Goal: Find specific page/section: Find specific page/section

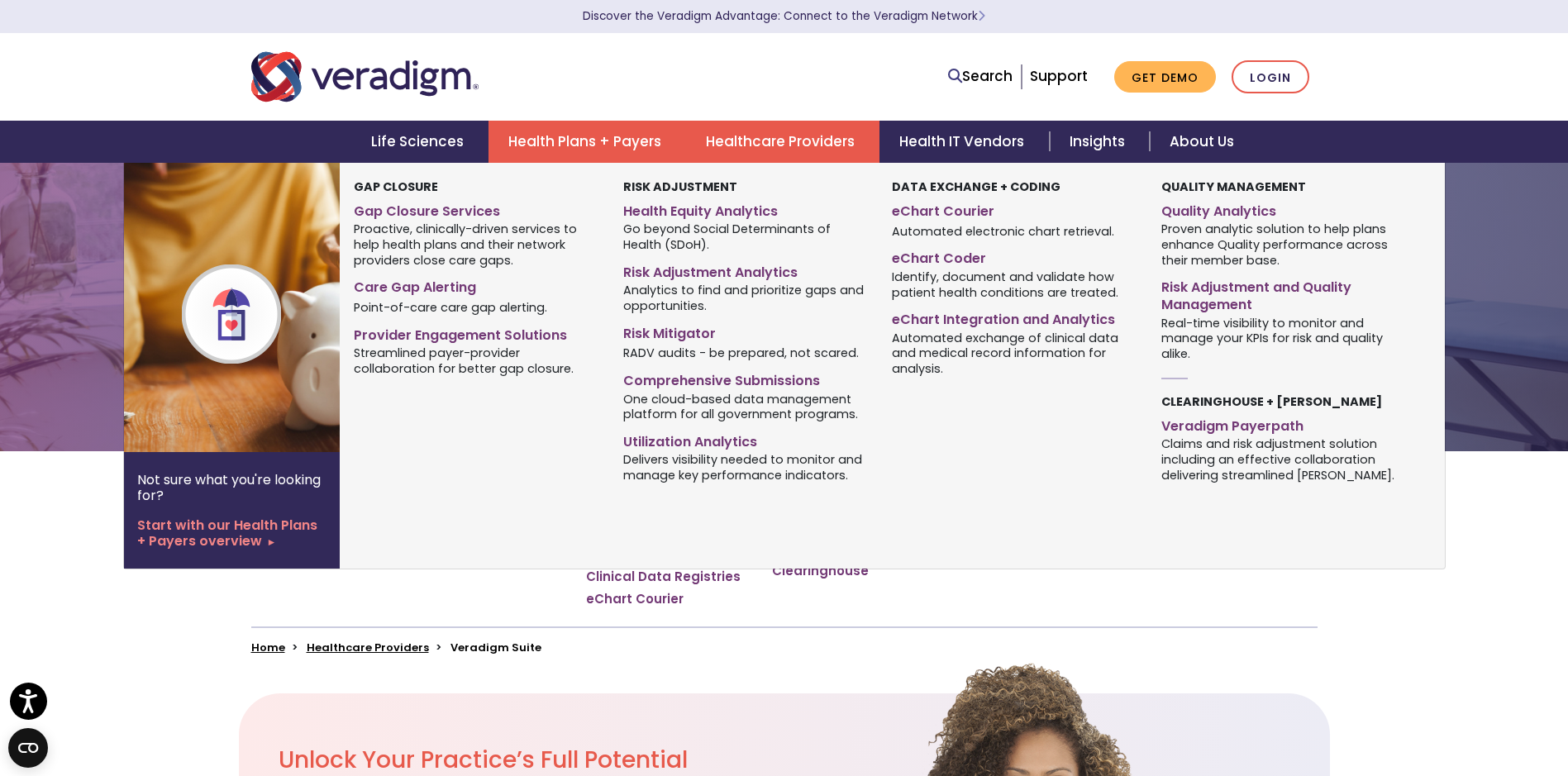
click at [583, 156] on link "Health Plans + Payers" at bounding box center [588, 142] width 197 height 42
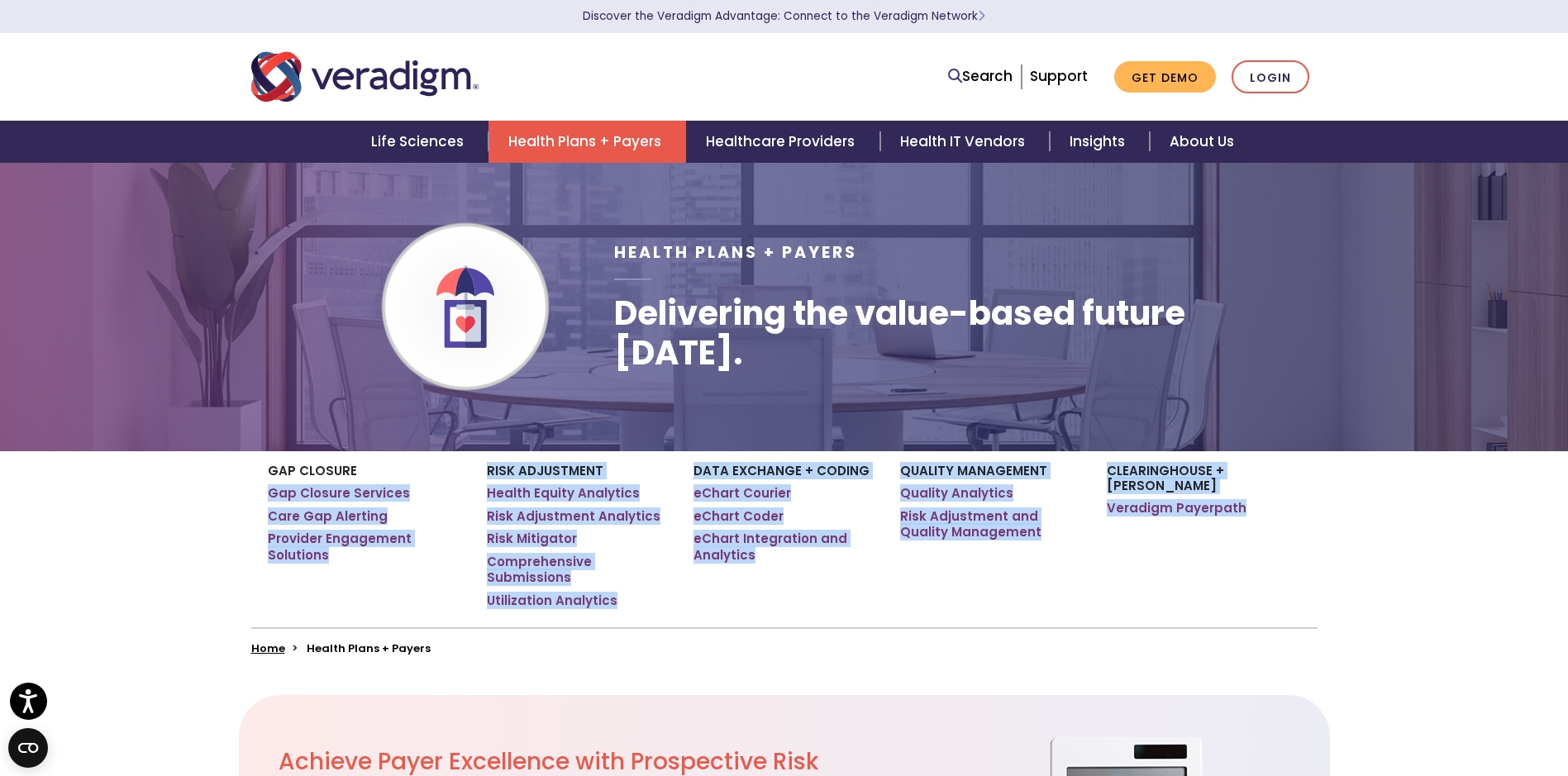
drag, startPoint x: 471, startPoint y: 461, endPoint x: 1229, endPoint y: 567, distance: 765.4
click at [1229, 567] on div "Gap Closure Gap Closure Services Care Gap Alerting Provider Engagement Solution…" at bounding box center [784, 539] width 1091 height 176
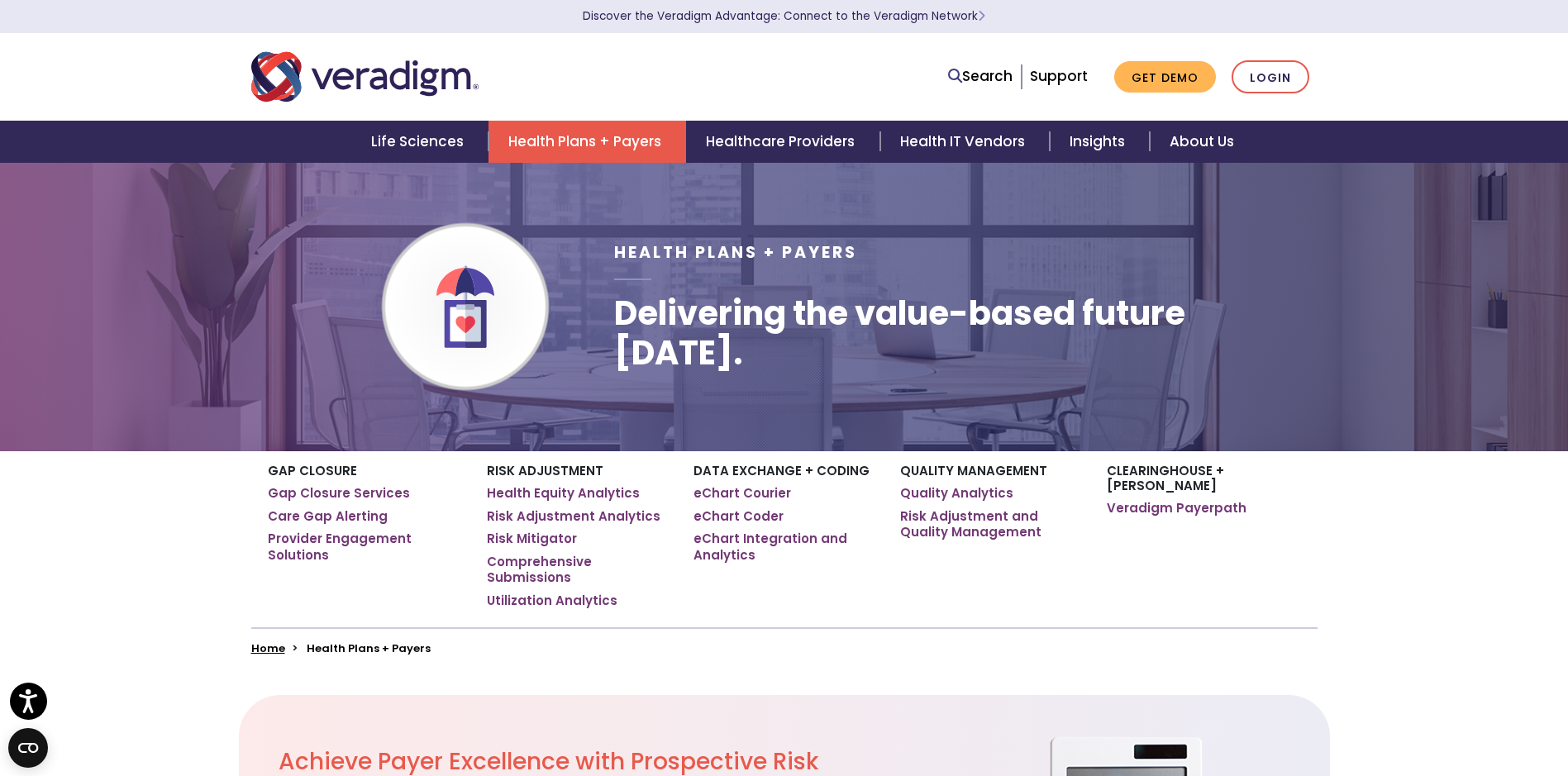
click at [1229, 567] on div "Clearinghouse + [PERSON_NAME] Veradigm Payerpath" at bounding box center [1197, 539] width 207 height 176
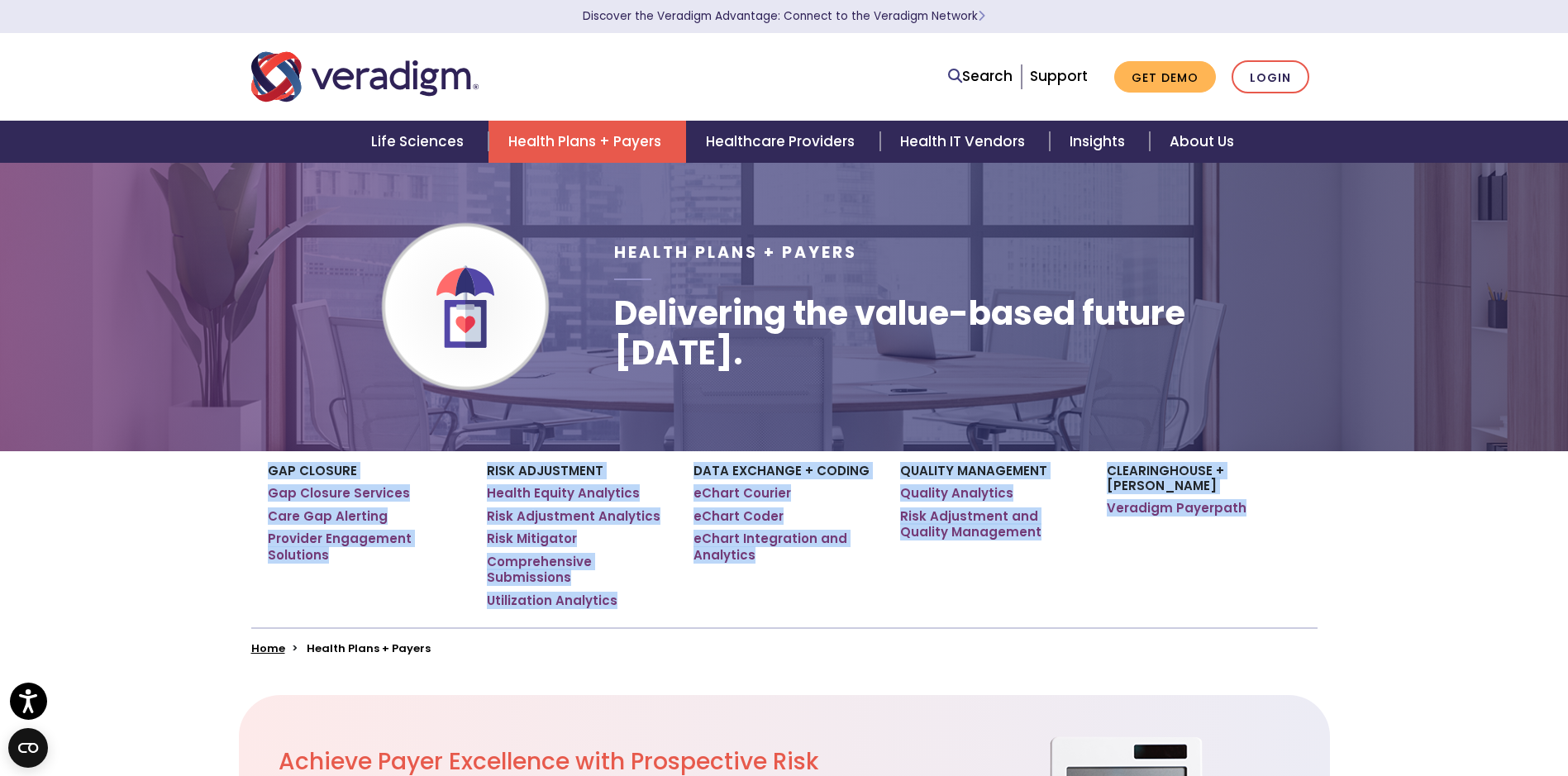
drag, startPoint x: 1229, startPoint y: 567, endPoint x: 226, endPoint y: 473, distance: 1007.4
click at [226, 473] on div "Gap Closure Gap Closure Services Care Gap Alerting Provider Engagement Solution…" at bounding box center [784, 553] width 1568 height 204
drag, startPoint x: 226, startPoint y: 473, endPoint x: 1221, endPoint y: 555, distance: 998.4
click at [1221, 555] on div "Gap Closure Gap Closure Services Care Gap Alerting Provider Engagement Solution…" at bounding box center [784, 553] width 1568 height 204
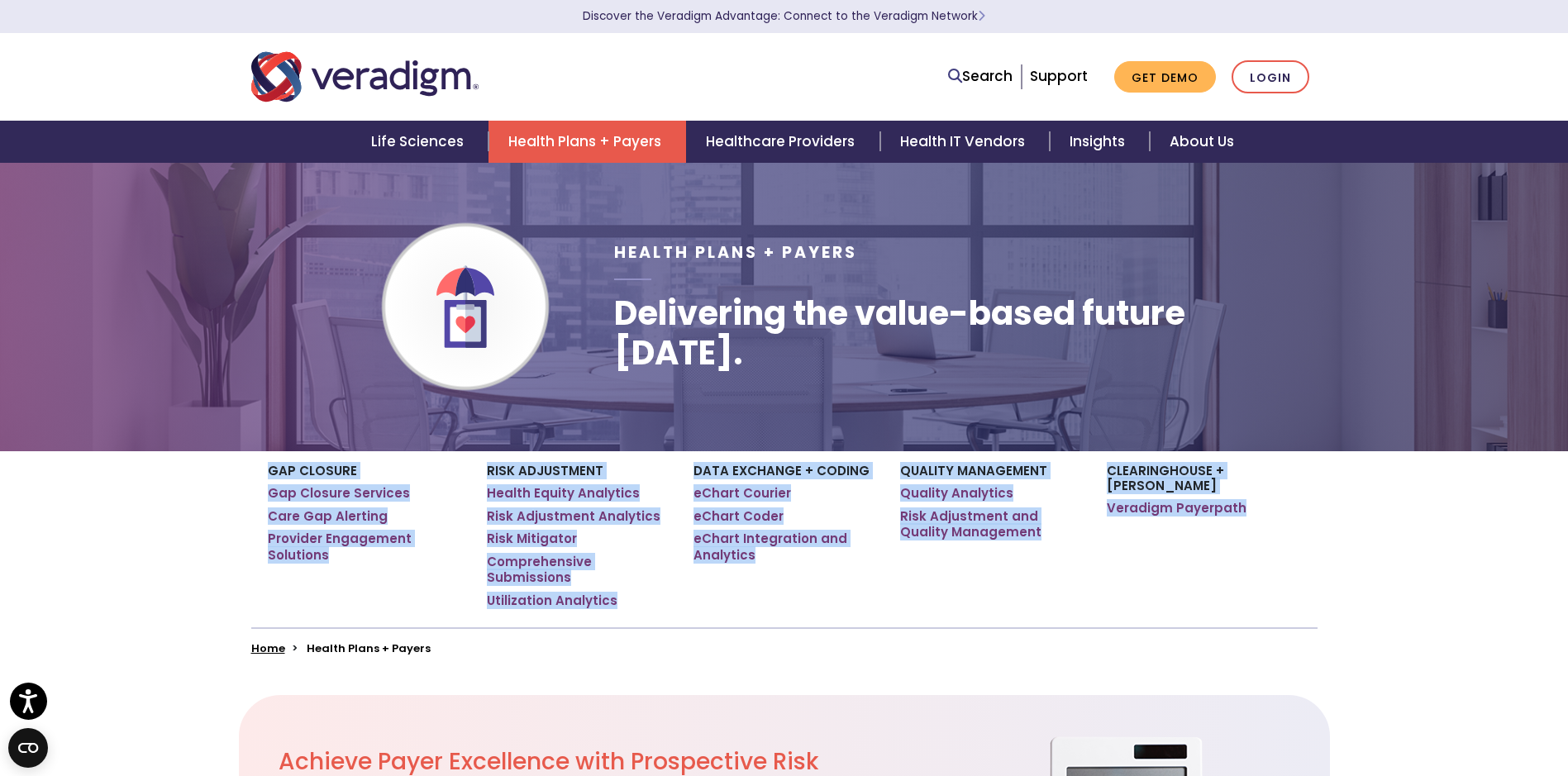
click at [1221, 555] on div "Clearinghouse + [PERSON_NAME] Veradigm Payerpath" at bounding box center [1197, 539] width 207 height 176
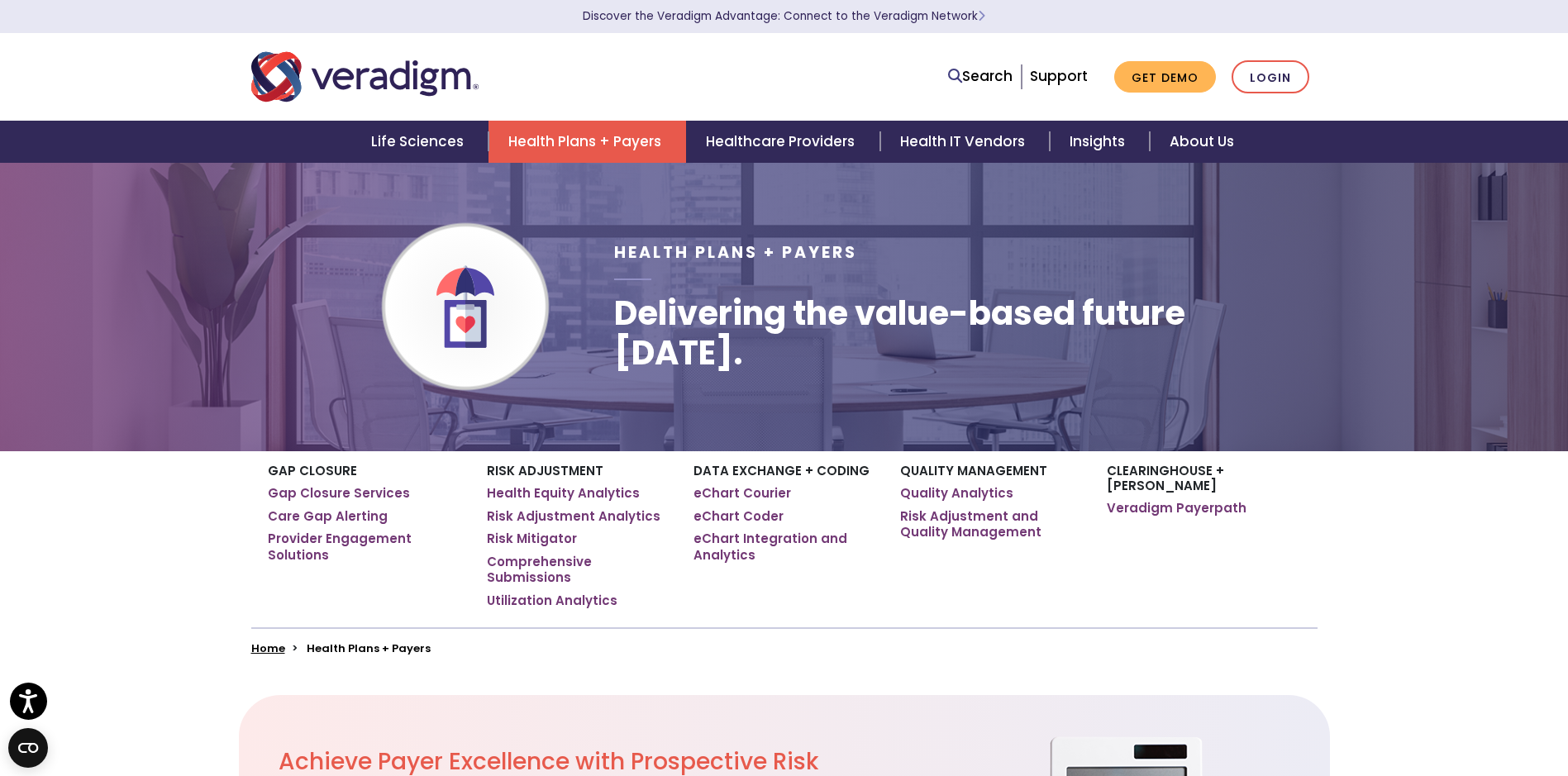
click at [1221, 555] on div "Clearinghouse + [PERSON_NAME] Veradigm Payerpath" at bounding box center [1197, 539] width 207 height 176
